Goal: Find contact information: Find contact information

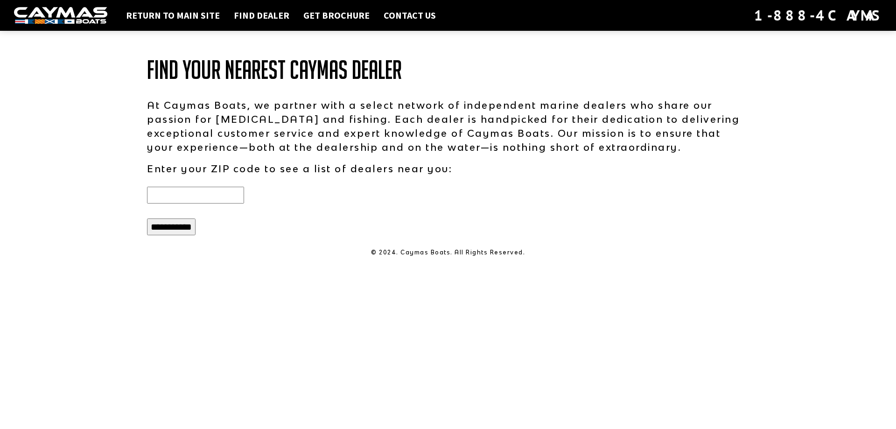
click at [199, 196] on input "text" at bounding box center [195, 195] width 97 height 17
type input "*****"
click at [174, 228] on input "**********" at bounding box center [171, 226] width 49 height 17
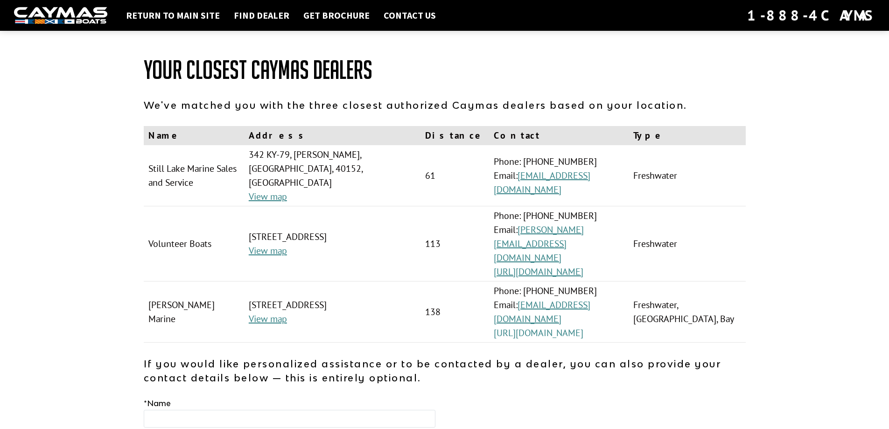
click at [567, 327] on link "https://www.clarkmarine.com/" at bounding box center [539, 333] width 90 height 12
